Goal: Task Accomplishment & Management: Use online tool/utility

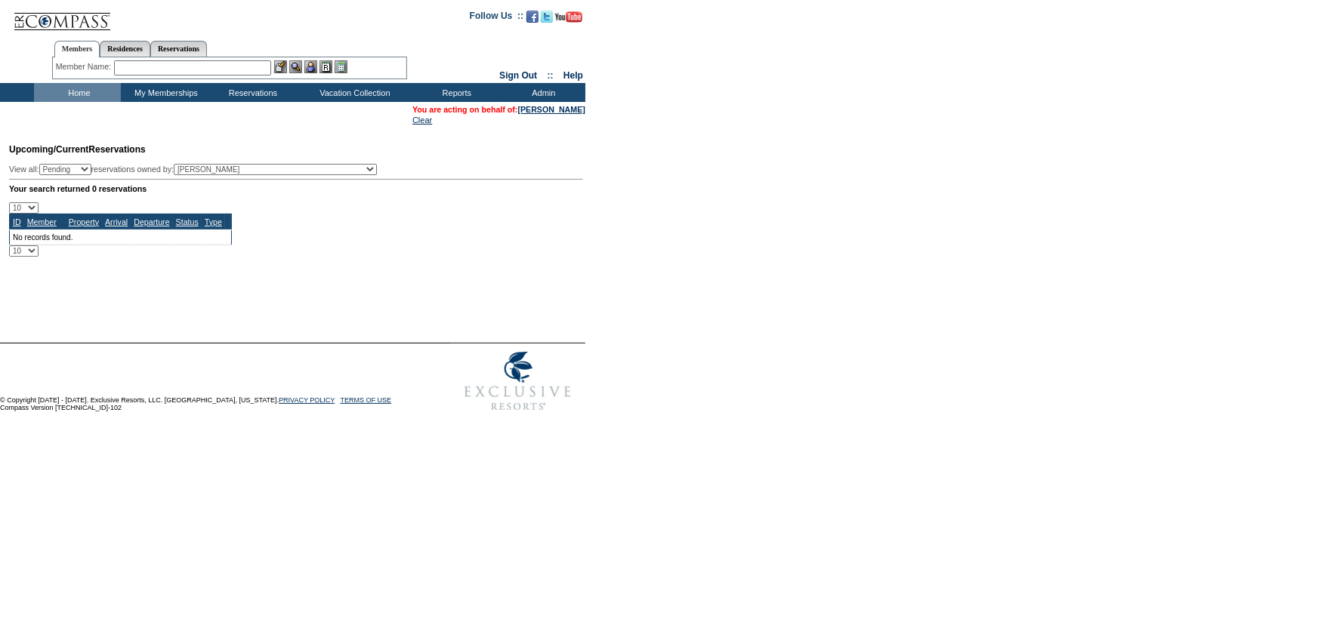
click at [85, 91] on td "Home" at bounding box center [77, 92] width 87 height 19
click at [72, 98] on td "Home" at bounding box center [77, 92] width 87 height 19
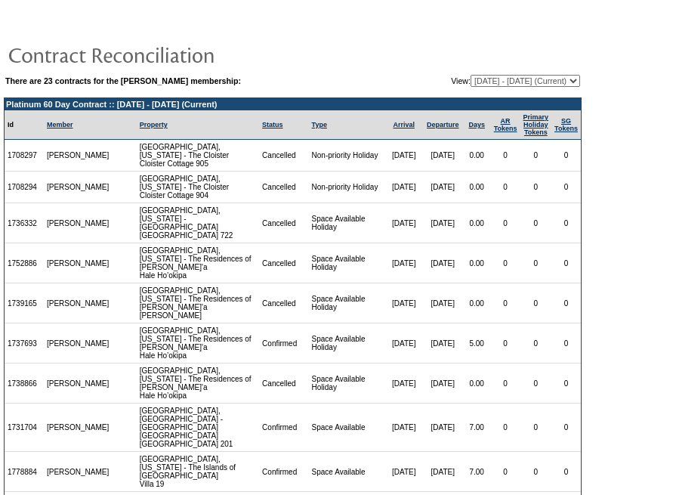
scroll to position [136, 0]
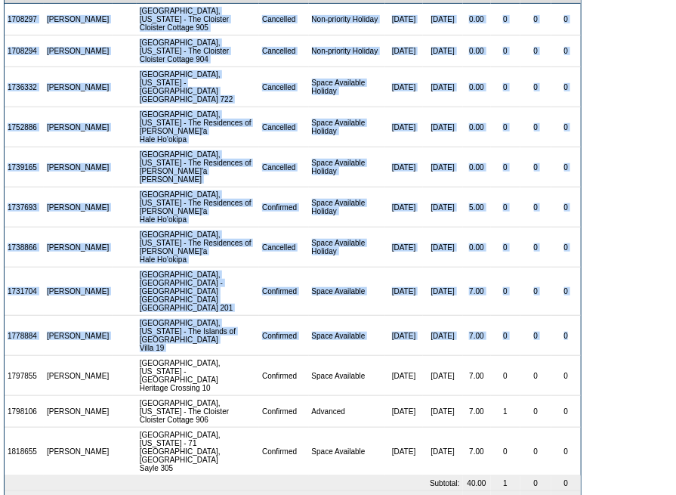
click at [430, 396] on td "12/12/25" at bounding box center [443, 412] width 40 height 32
